Goal: Task Accomplishment & Management: Use online tool/utility

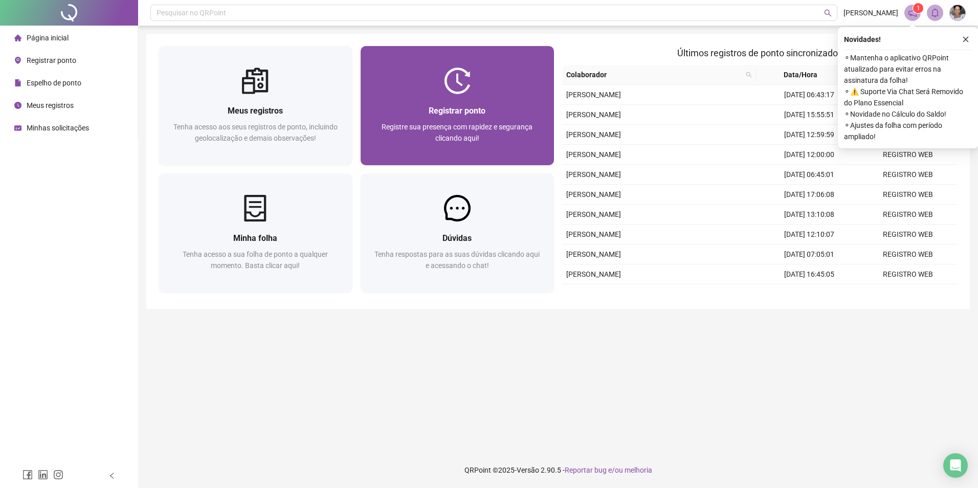
click at [385, 125] on span "Registre sua presença com rapidez e segurança clicando aqui!" at bounding box center [457, 132] width 151 height 19
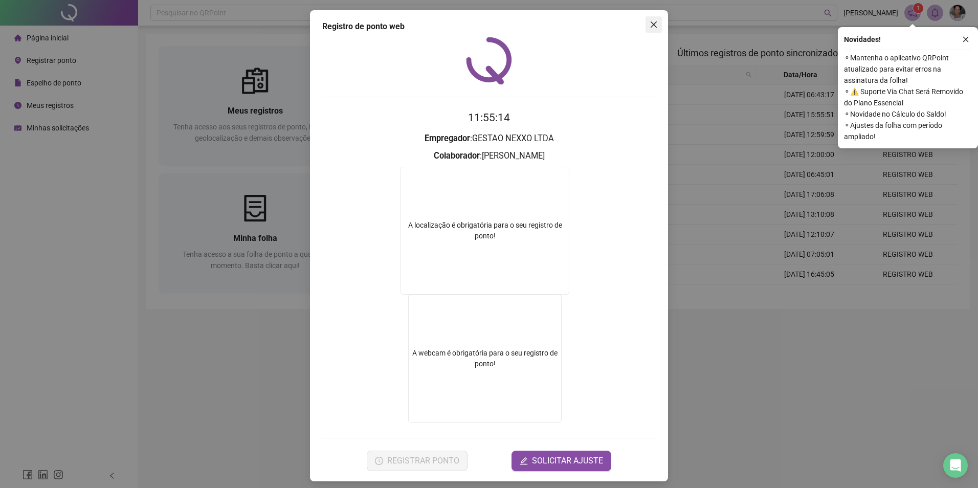
click at [650, 26] on icon "close" at bounding box center [654, 24] width 8 height 8
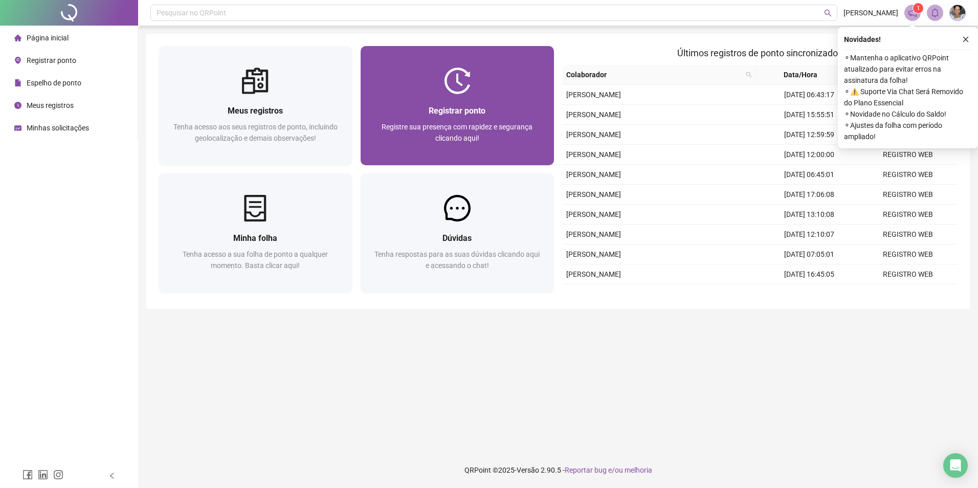
click at [511, 94] on div at bounding box center [458, 81] width 194 height 27
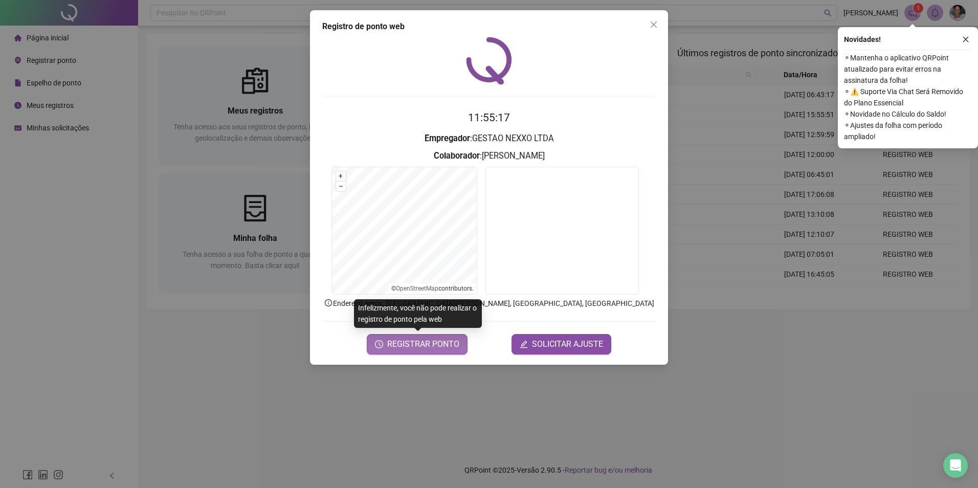
click at [442, 348] on span "REGISTRAR PONTO" at bounding box center [423, 344] width 72 height 12
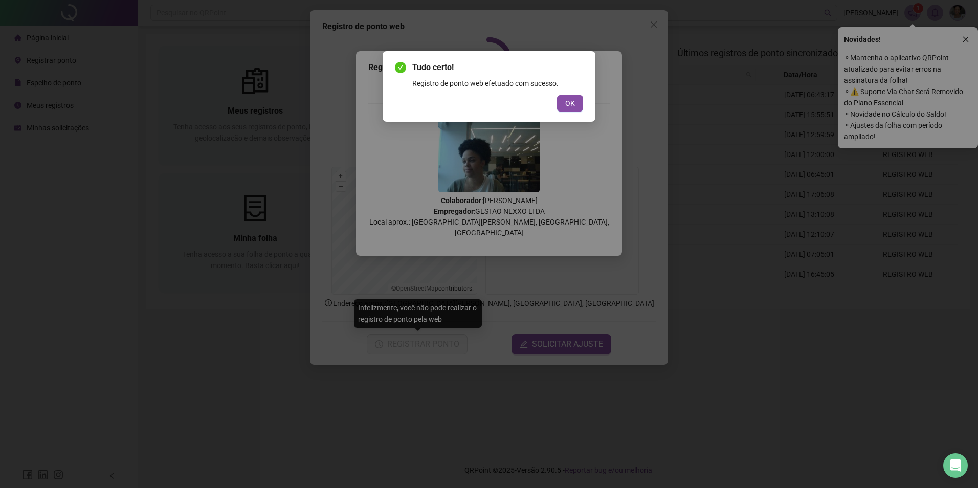
drag, startPoint x: 570, startPoint y: 103, endPoint x: 556, endPoint y: 92, distance: 17.8
click at [569, 100] on span "OK" at bounding box center [570, 103] width 10 height 11
